Goal: Navigation & Orientation: Find specific page/section

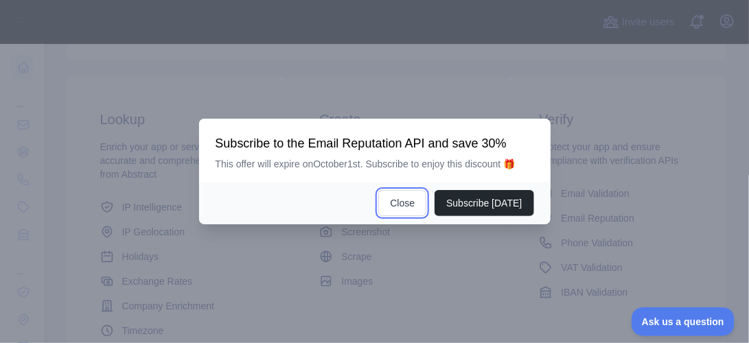
click at [414, 210] on button "Close" at bounding box center [402, 203] width 48 height 26
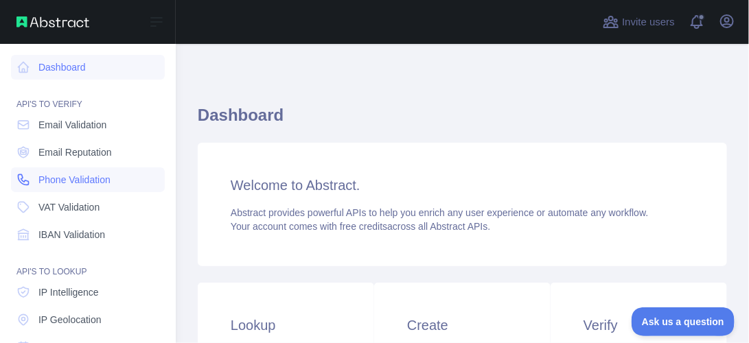
click at [111, 187] on span "Phone Validation" at bounding box center [74, 180] width 72 height 14
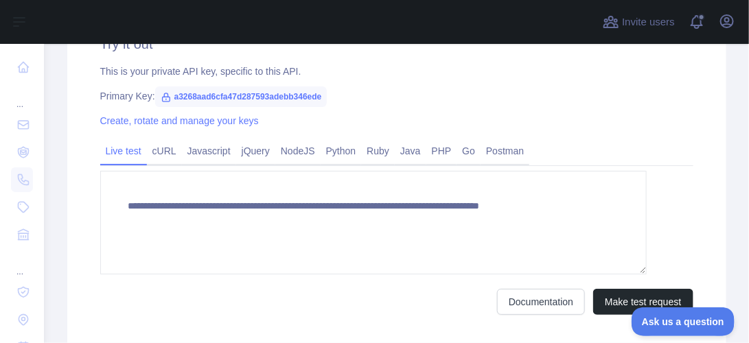
scroll to position [714, 0]
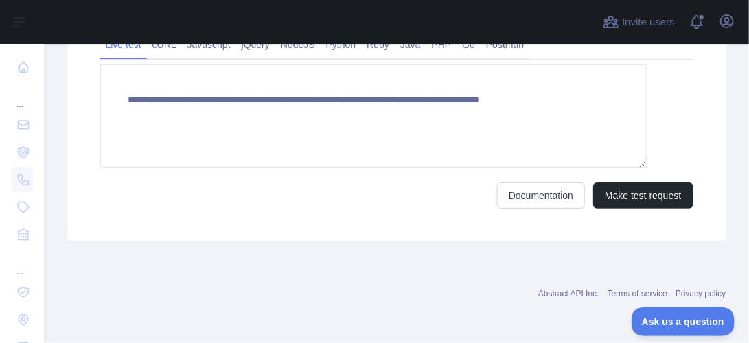
drag, startPoint x: 215, startPoint y: 145, endPoint x: 358, endPoint y: 145, distance: 143.5
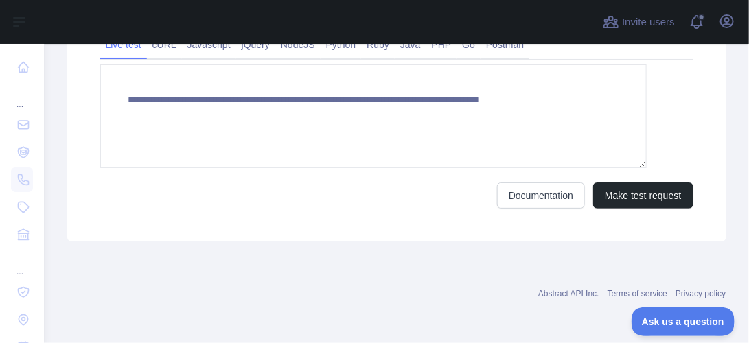
copy span "a3268aad6cfa47d287593adebb346ede"
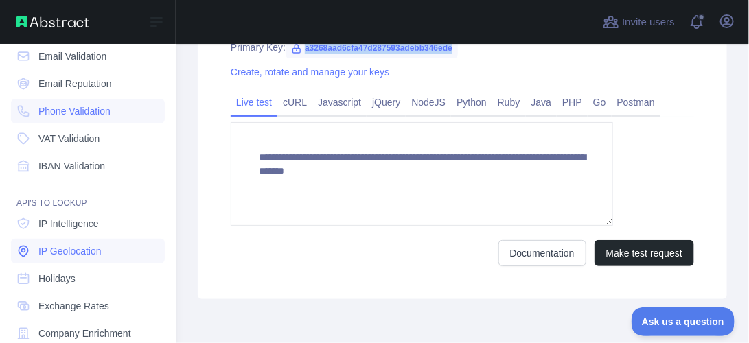
scroll to position [206, 0]
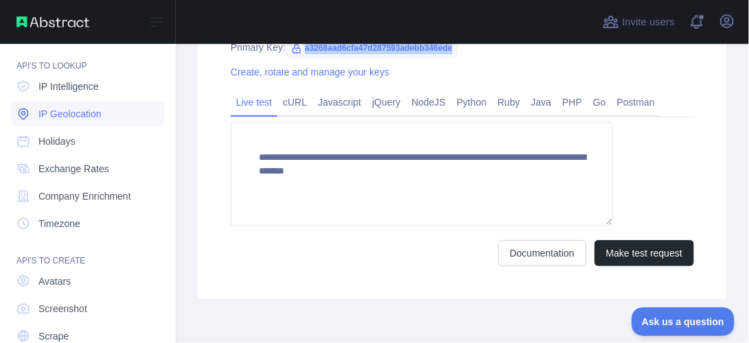
click at [19, 126] on link "IP Geolocation" at bounding box center [88, 114] width 154 height 25
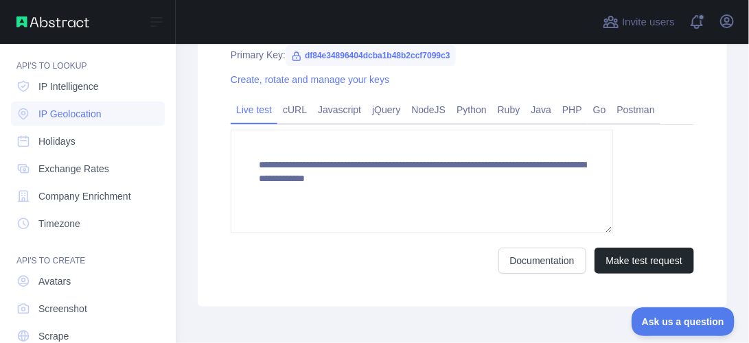
scroll to position [607, 0]
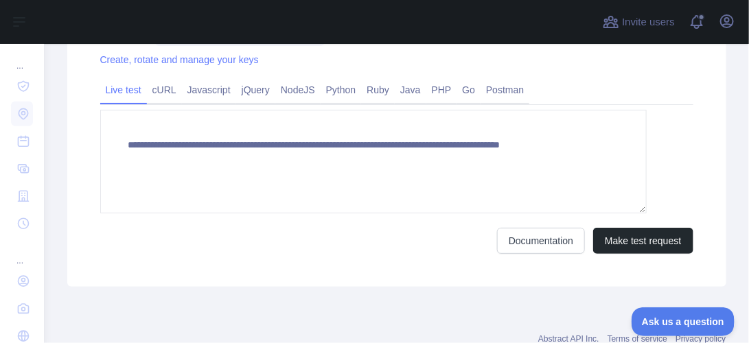
drag, startPoint x: 393, startPoint y: 213, endPoint x: 284, endPoint y: 217, distance: 108.5
click at [216, 46] on span "df84e34896404dcba1b48b2ccf7099c3" at bounding box center [240, 35] width 170 height 21
copy span "df84e34896404dcba1b48b2ccf7099c3"
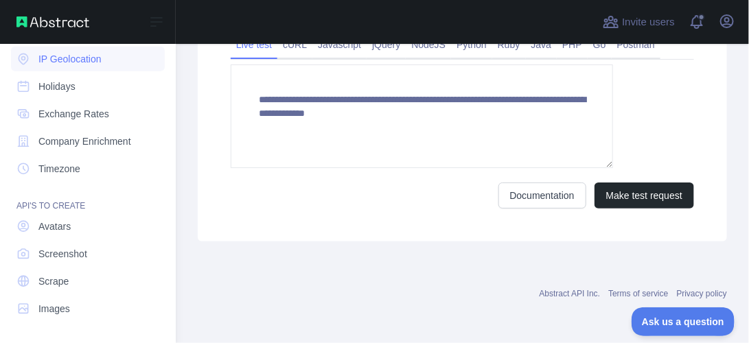
scroll to position [343, 0]
click at [108, 148] on span "Company Enrichment" at bounding box center [84, 142] width 93 height 14
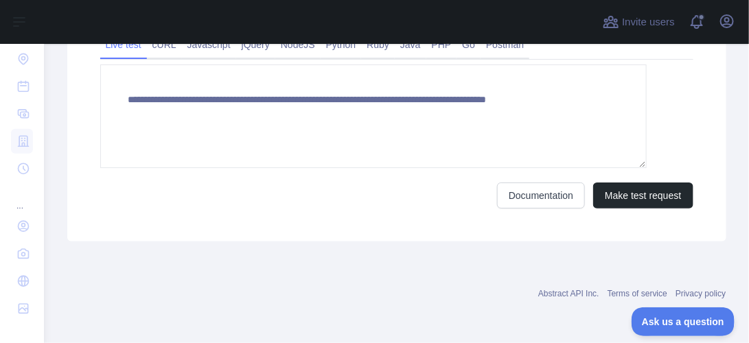
scroll to position [676, 0]
drag, startPoint x: 388, startPoint y: 147, endPoint x: 258, endPoint y: 148, distance: 129.7
drag, startPoint x: 501, startPoint y: 135, endPoint x: 399, endPoint y: 125, distance: 102.8
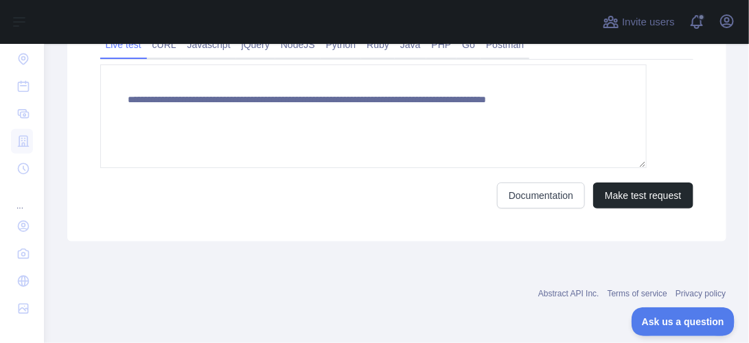
drag, startPoint x: 393, startPoint y: 144, endPoint x: 258, endPoint y: 141, distance: 135.3
copy span "9dd00db53bd8432caafcaa1b048553c4"
